Goal: Feedback & Contribution: Submit feedback/report problem

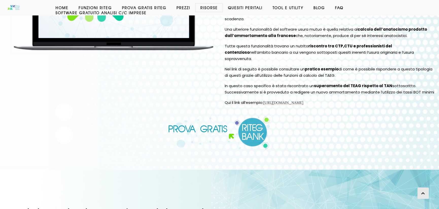
scroll to position [151, 0]
click at [252, 125] on img at bounding box center [219, 132] width 103 height 33
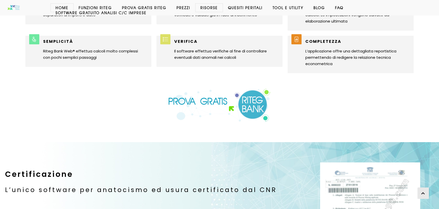
scroll to position [492, 0]
click at [254, 105] on img at bounding box center [219, 104] width 103 height 33
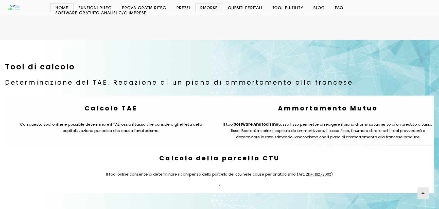
scroll to position [1778, 0]
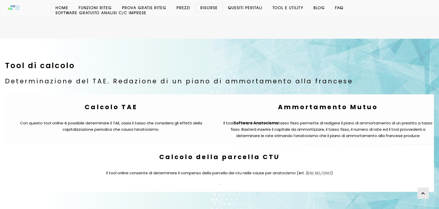
click at [320, 107] on link "Ammortamento Mutuo" at bounding box center [328, 107] width 100 height 9
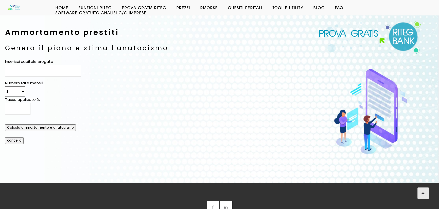
click at [16, 73] on input "Inserisci capitale erogato" at bounding box center [43, 71] width 76 height 12
type input "100000"
click at [22, 91] on select "1 2 3 4 5 6 7 8 9 10 11 12 13 14 15 16 17 18 19 20 21 22 23 24 25 26 27 28 29 3…" at bounding box center [15, 91] width 20 height 10
select select "120"
click at [13, 107] on input "Tasso applicato %" at bounding box center [17, 109] width 25 height 12
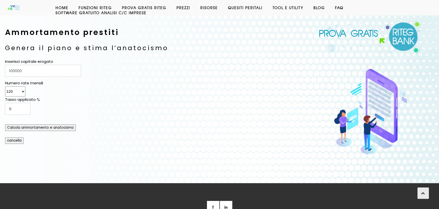
type input "8"
click at [37, 127] on input "Calcola ammortamento e anatocismo" at bounding box center [40, 128] width 71 height 7
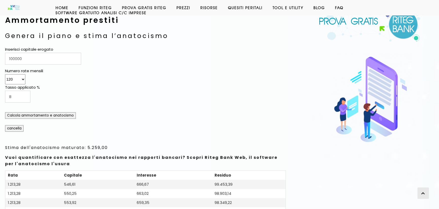
scroll to position [226, 0]
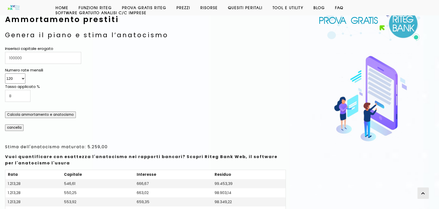
click at [44, 114] on input "Calcola ammortamento e anatocismo" at bounding box center [40, 115] width 71 height 7
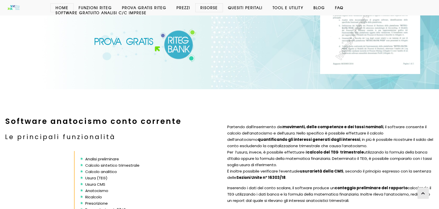
scroll to position [718, 0]
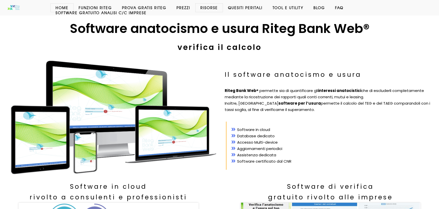
click at [181, 6] on link "Prezzi" at bounding box center [183, 7] width 24 height 5
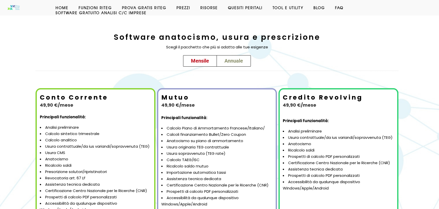
click at [232, 59] on span "Annuale" at bounding box center [233, 61] width 19 height 6
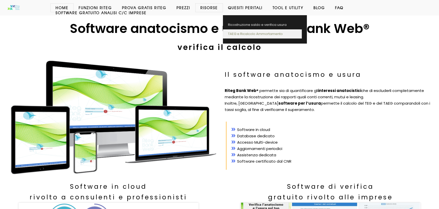
click at [245, 33] on link "TAEG e Ricalcolo Ammortamento" at bounding box center [262, 33] width 79 height 9
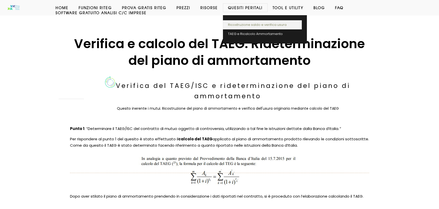
click at [246, 25] on link "Ricostruzione saldo e verifica usura" at bounding box center [262, 24] width 79 height 9
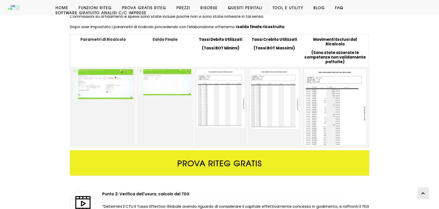
scroll to position [151, 0]
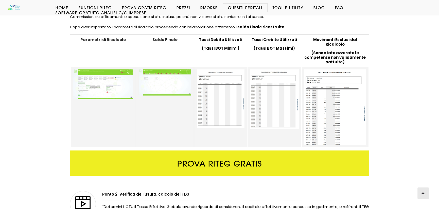
click at [113, 83] on img at bounding box center [103, 84] width 60 height 30
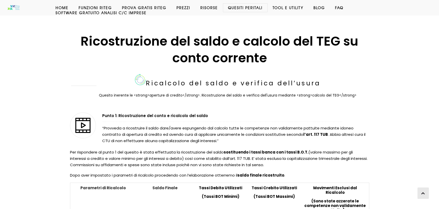
scroll to position [0, 0]
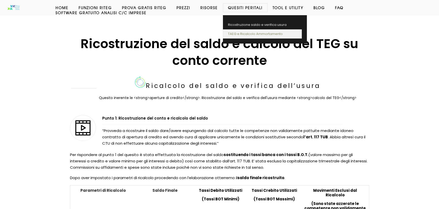
click at [246, 34] on link "TAEG e Ricalcolo Ammortamento" at bounding box center [262, 33] width 79 height 9
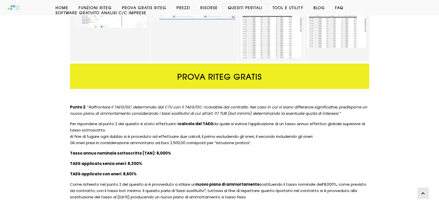
scroll to position [262, 0]
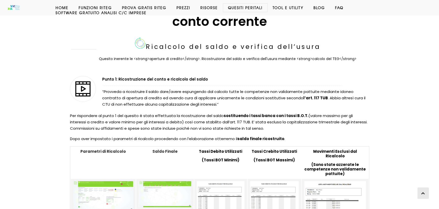
scroll to position [39, 0]
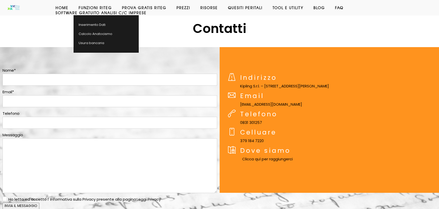
click at [95, 8] on link "Funzioni Riteg" at bounding box center [95, 7] width 43 height 5
click at [91, 7] on link "Funzioni Riteg" at bounding box center [95, 7] width 43 height 5
click at [82, 7] on link "Funzioni Riteg" at bounding box center [95, 7] width 43 height 5
click at [83, 7] on link "Funzioni Riteg" at bounding box center [95, 7] width 43 height 5
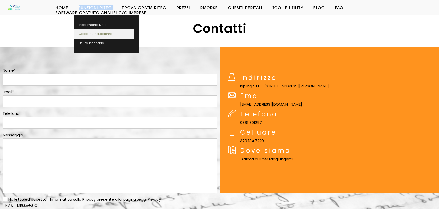
drag, startPoint x: 88, startPoint y: 6, endPoint x: 82, endPoint y: 33, distance: 27.5
click at [82, 33] on link "Calcolo Anatocismo" at bounding box center [104, 33] width 60 height 9
click at [87, 33] on link "Calcolo Anatocismo" at bounding box center [104, 33] width 60 height 9
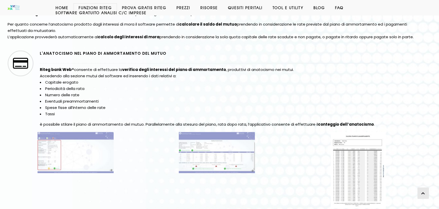
scroll to position [943, 0]
click at [60, 156] on img at bounding box center [76, 152] width 76 height 41
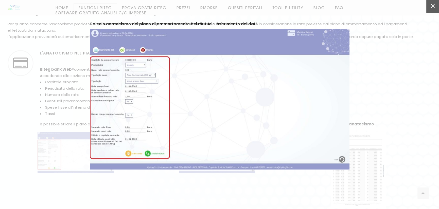
click at [431, 6] on link "Close" at bounding box center [432, 6] width 13 height 13
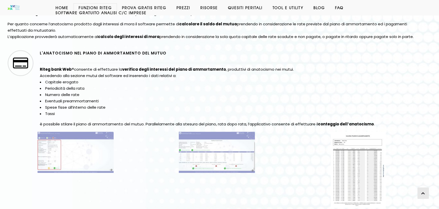
click at [221, 154] on img at bounding box center [217, 152] width 76 height 41
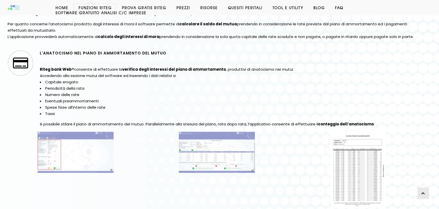
click at [352, 165] on img at bounding box center [358, 170] width 55 height 76
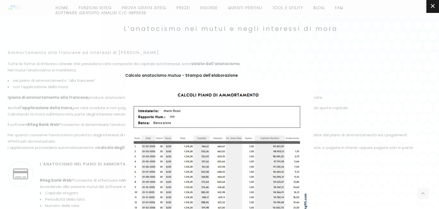
scroll to position [832, 0]
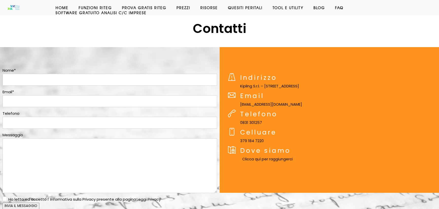
click at [11, 146] on textarea at bounding box center [110, 165] width 215 height 55
click at [20, 81] on input "text" at bounding box center [110, 80] width 215 height 12
type input "leonardo sabatini"
click at [8, 102] on input "text" at bounding box center [110, 101] width 215 height 12
type input "leo@scudosrl.it"
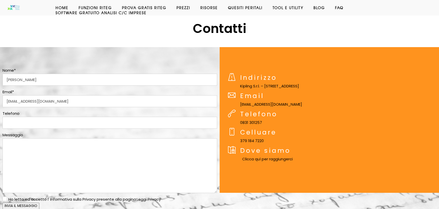
click at [21, 122] on input "text" at bounding box center [110, 123] width 215 height 12
type input "337415940"
click at [16, 150] on textarea at bounding box center [110, 165] width 215 height 55
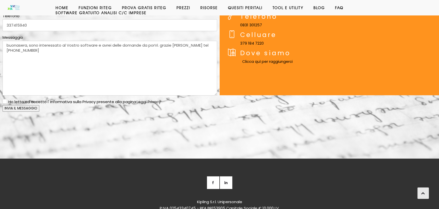
scroll to position [97, 0]
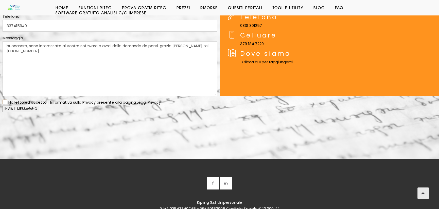
type textarea "buonasera, sono interessato al Vostro software e avrei delle domande da porVi. …"
click at [4, 102] on input "checkbox" at bounding box center [4, 101] width 3 height 3
checkbox input "true"
click at [18, 108] on input "INVIA IL MESSAGGIO" at bounding box center [21, 109] width 37 height 7
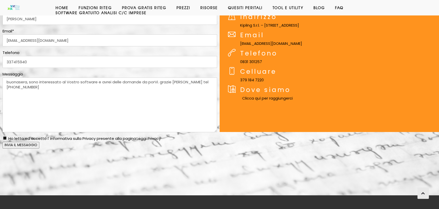
scroll to position [60, 0]
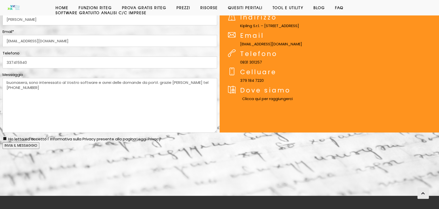
click at [25, 145] on input "INVIA IL MESSAGGIO" at bounding box center [21, 146] width 37 height 7
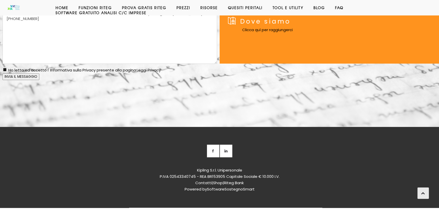
scroll to position [134, 0]
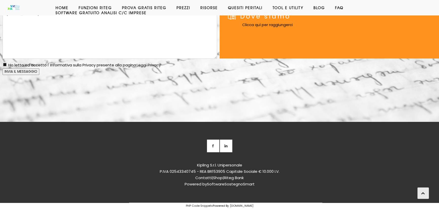
click at [203, 177] on font "Contatti" at bounding box center [203, 177] width 16 height 5
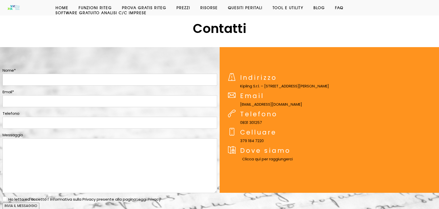
click at [60, 7] on link "Home" at bounding box center [61, 7] width 23 height 5
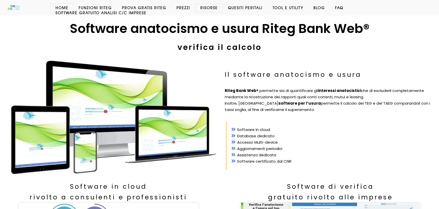
click at [70, 11] on link "Software GRATUITO analisi c/c imprese" at bounding box center [100, 12] width 101 height 5
